Goal: Task Accomplishment & Management: Complete application form

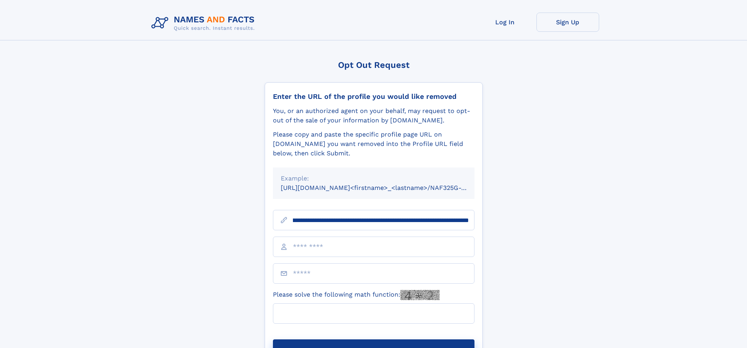
scroll to position [0, 90]
type input "**********"
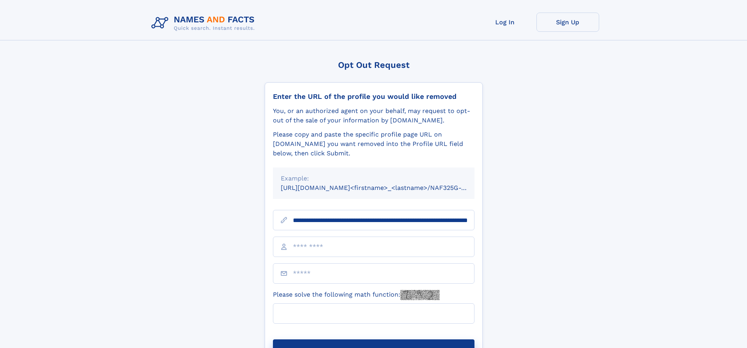
scroll to position [0, 90]
type input "**********"
